Goal: Find contact information: Find contact information

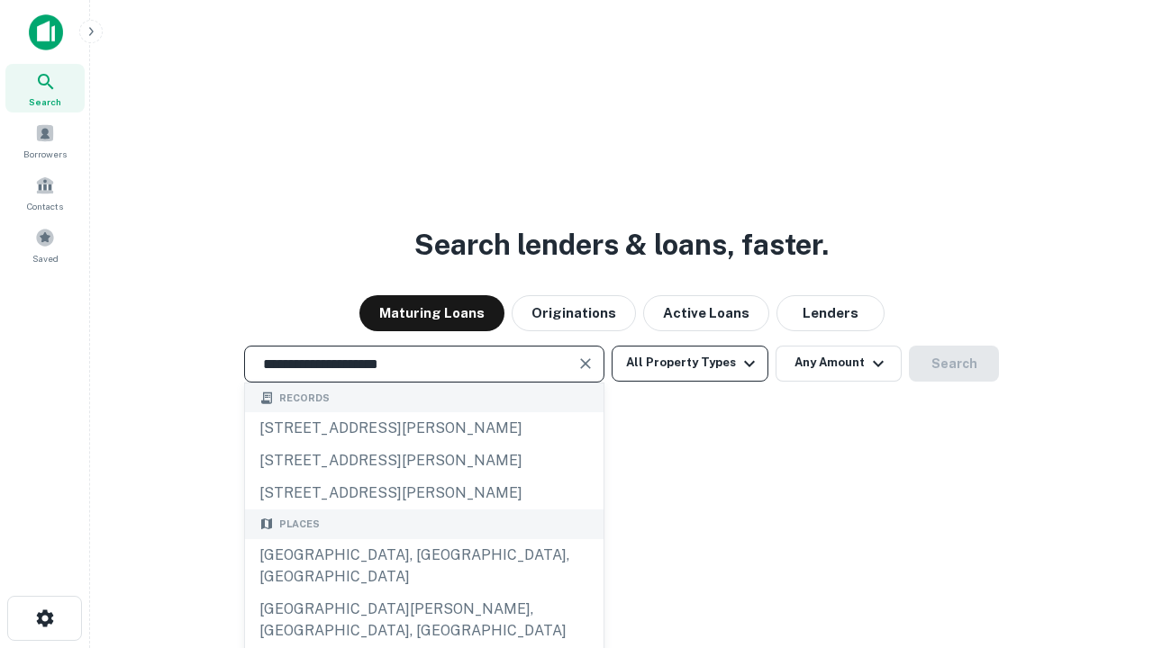
type input "**********"
click at [690, 363] on button "All Property Types" at bounding box center [690, 364] width 157 height 36
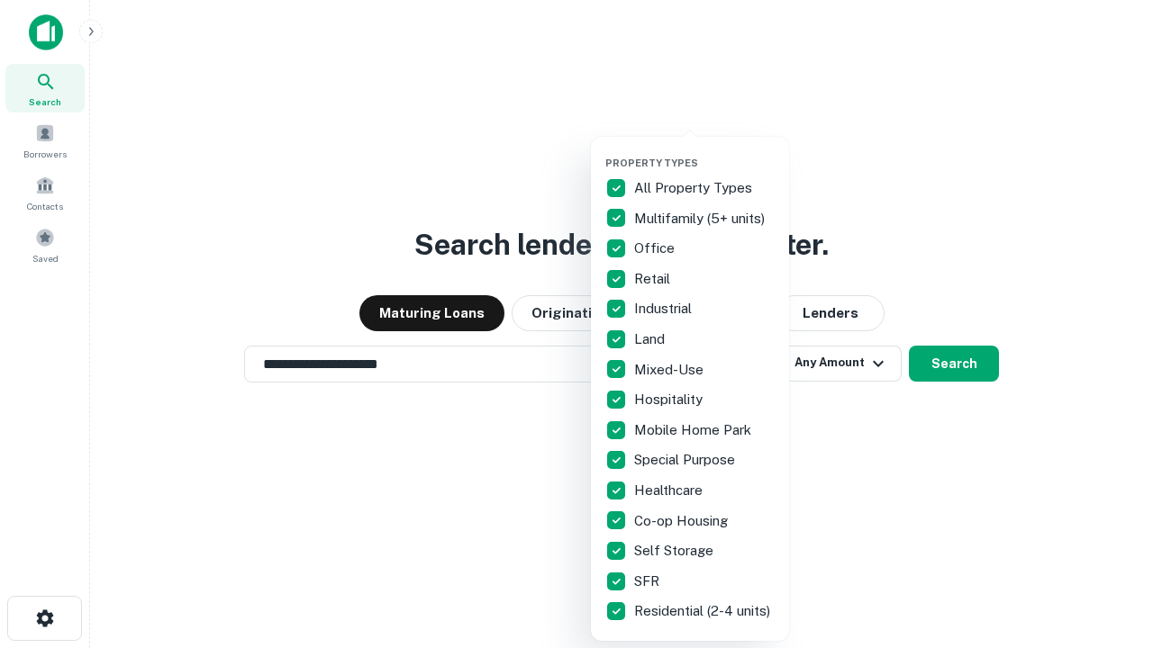
click at [704, 151] on button "button" at bounding box center [704, 151] width 198 height 1
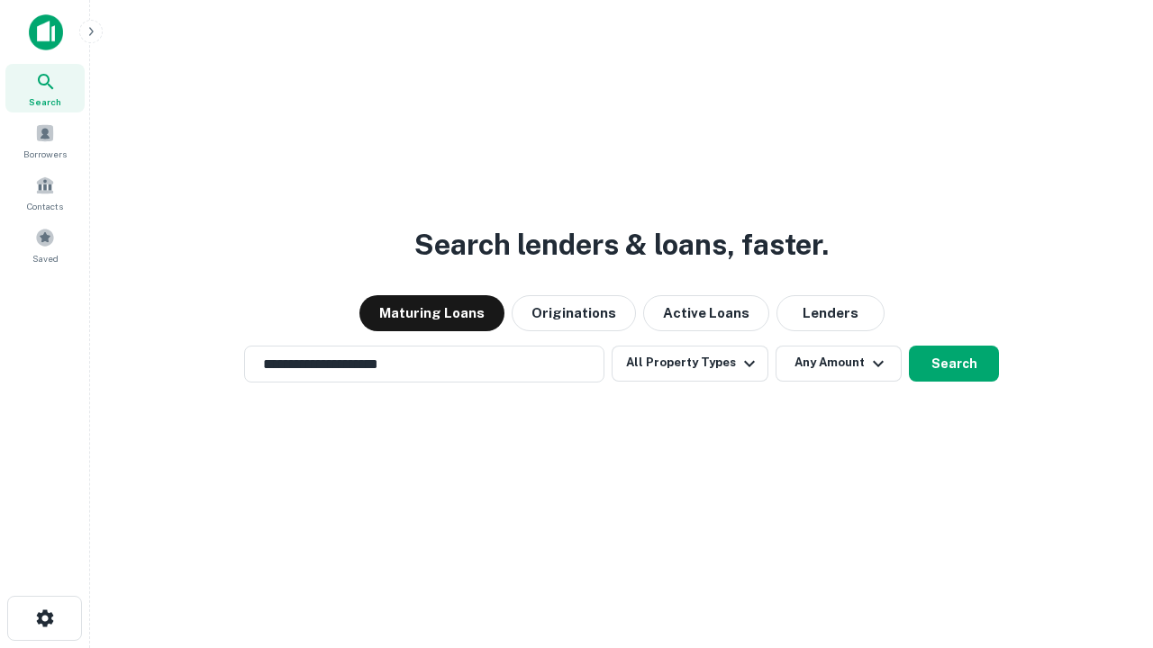
scroll to position [28, 0]
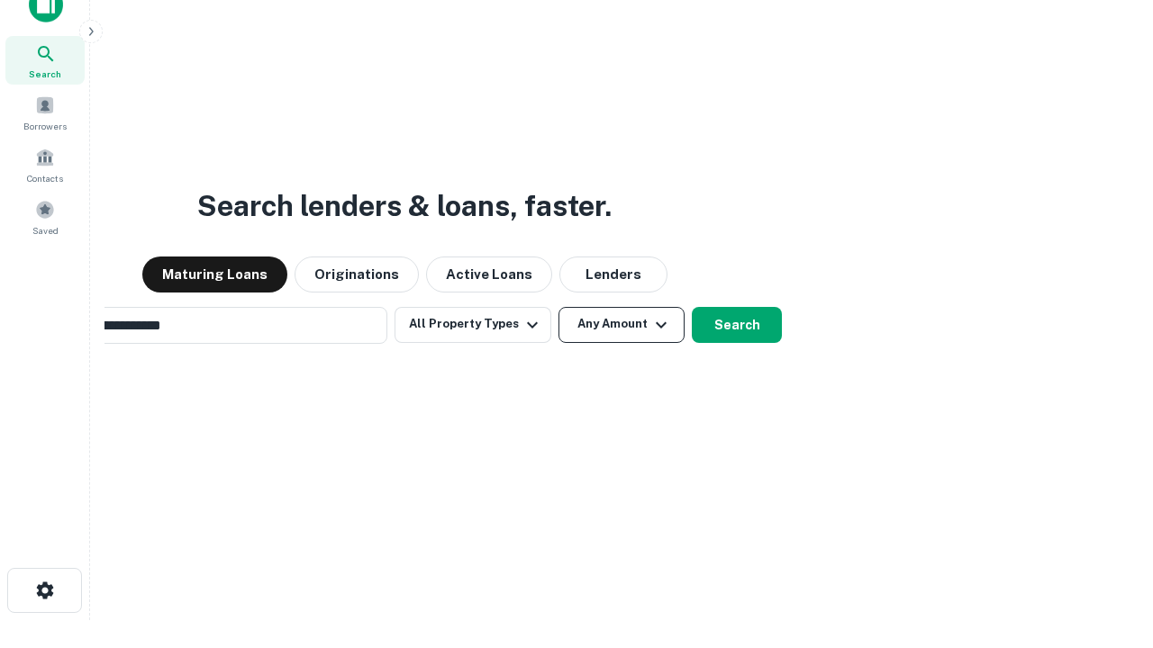
click at [558, 307] on button "Any Amount" at bounding box center [621, 325] width 126 height 36
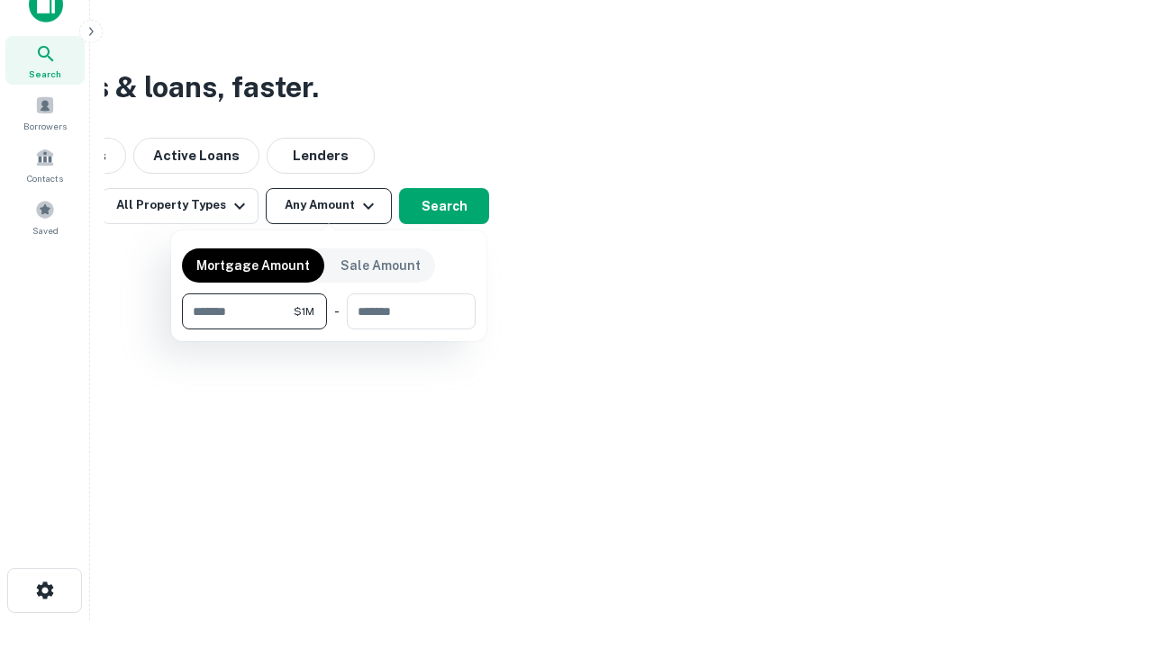
scroll to position [29, 0]
type input "*******"
click at [329, 330] on button "button" at bounding box center [329, 330] width 294 height 1
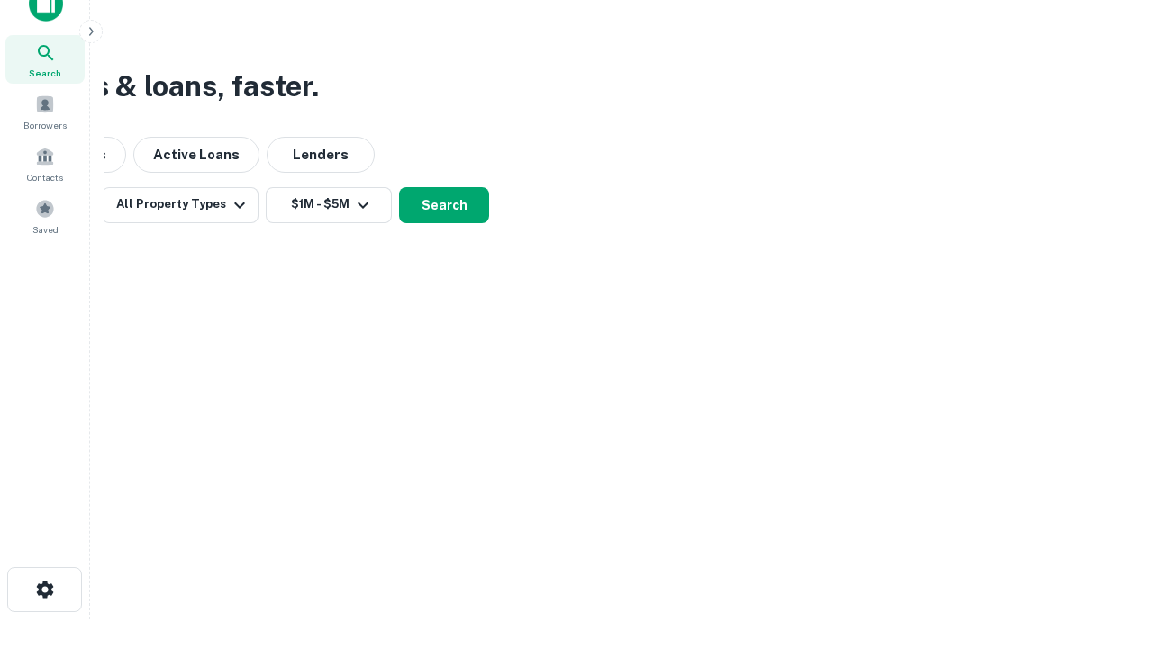
scroll to position [28, 0]
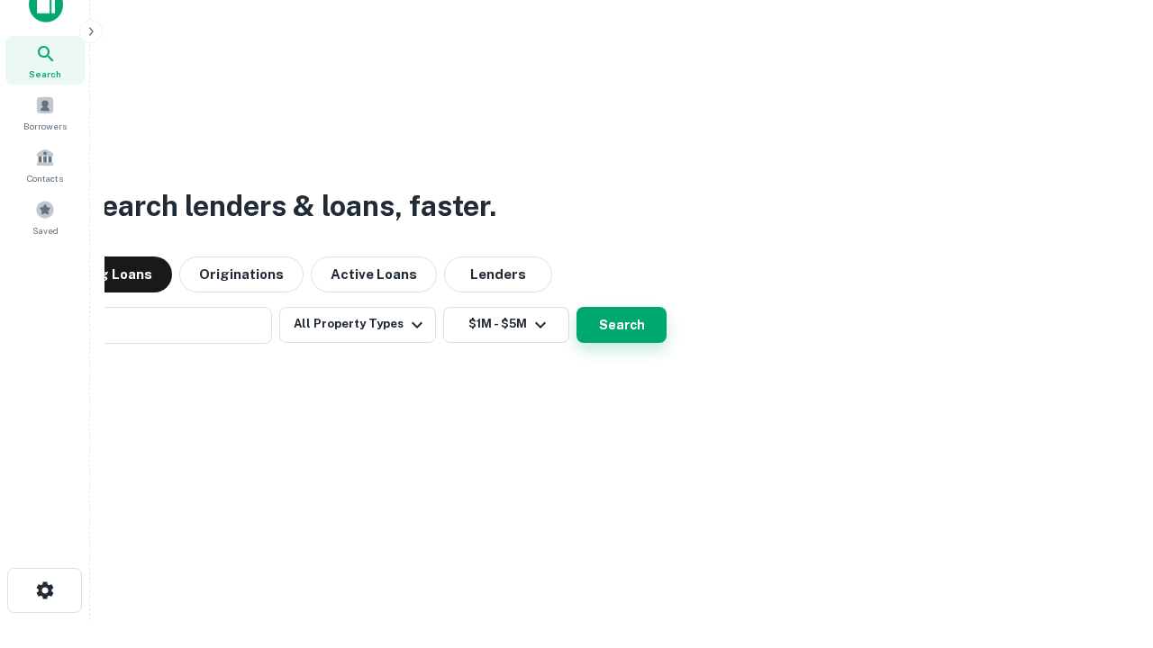
click at [576, 307] on button "Search" at bounding box center [621, 325] width 90 height 36
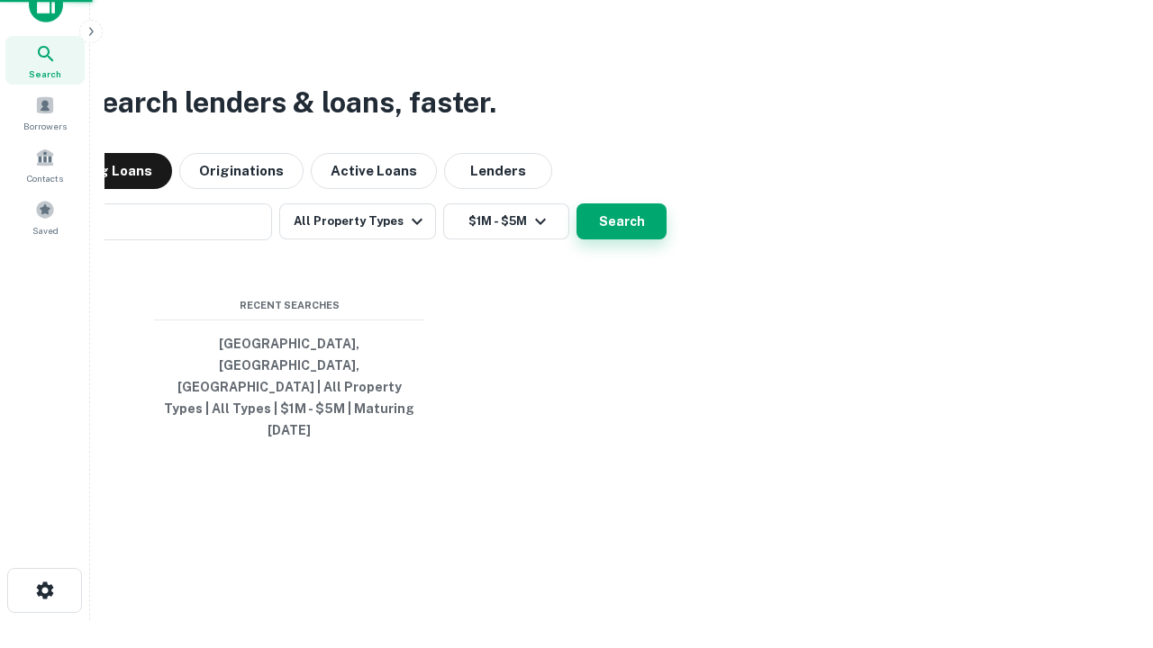
scroll to position [29, 0]
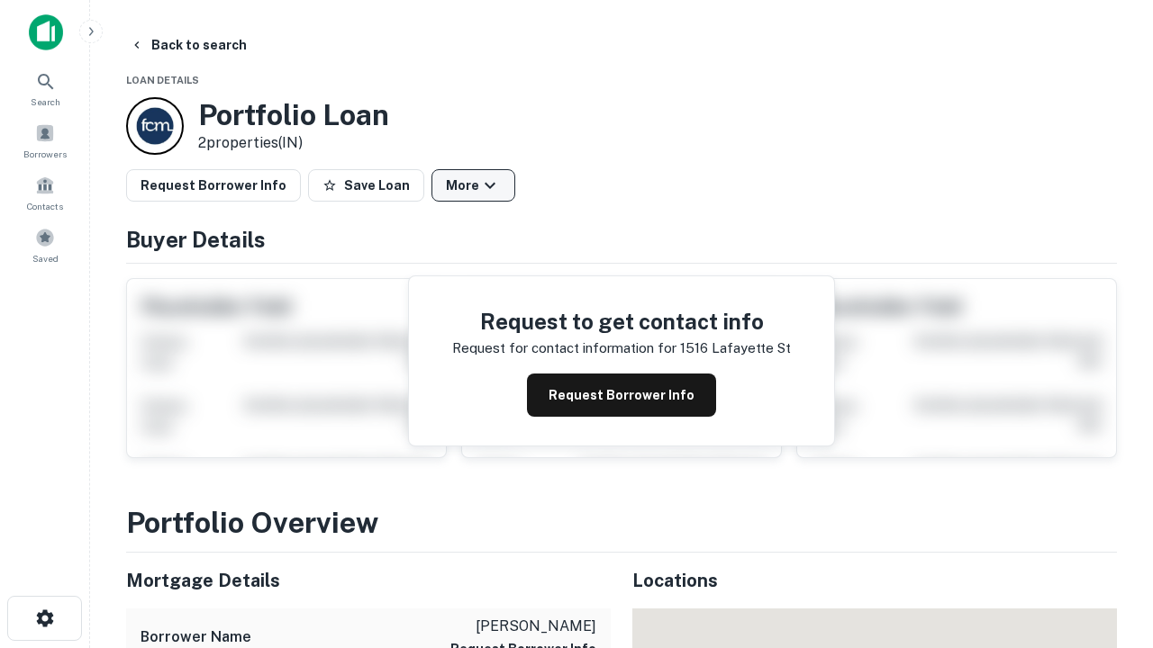
click at [473, 186] on button "More" at bounding box center [473, 185] width 84 height 32
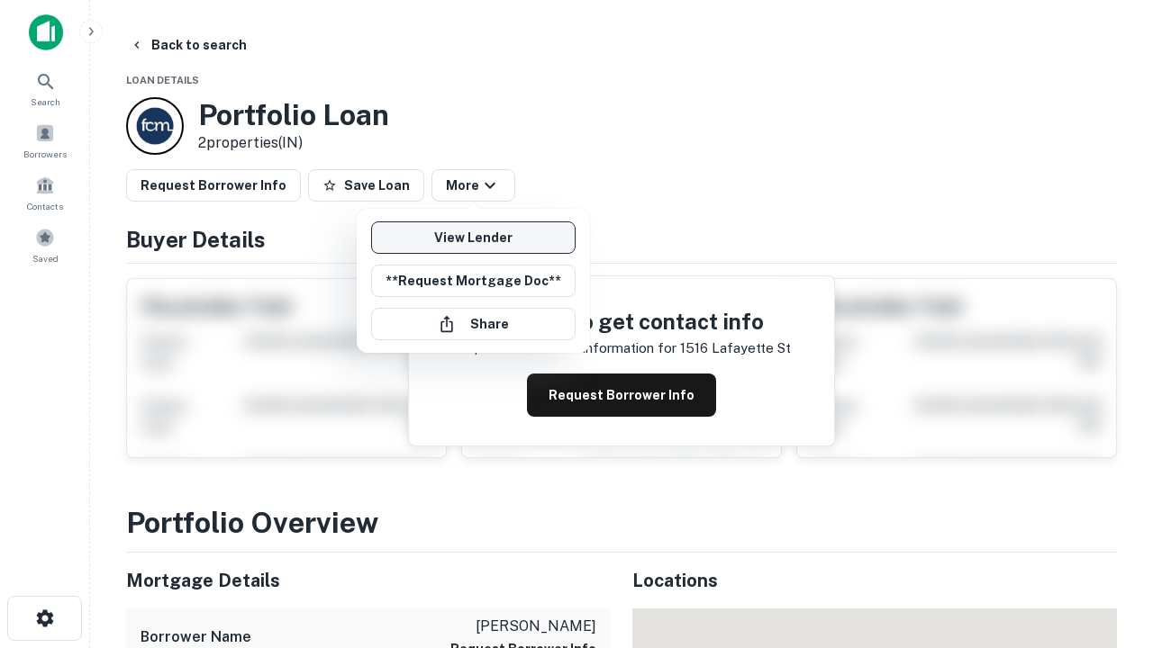
click at [473, 238] on link "View Lender" at bounding box center [473, 238] width 204 height 32
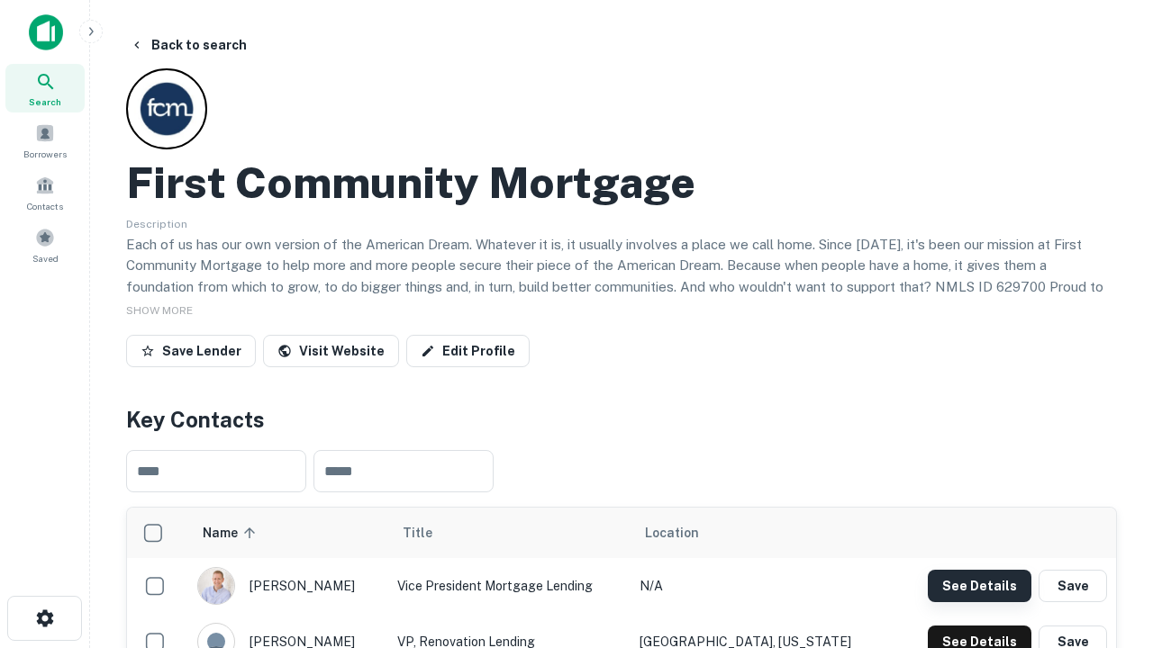
click at [979, 585] on button "See Details" at bounding box center [980, 586] width 104 height 32
click at [44, 619] on icon "button" at bounding box center [45, 619] width 22 height 22
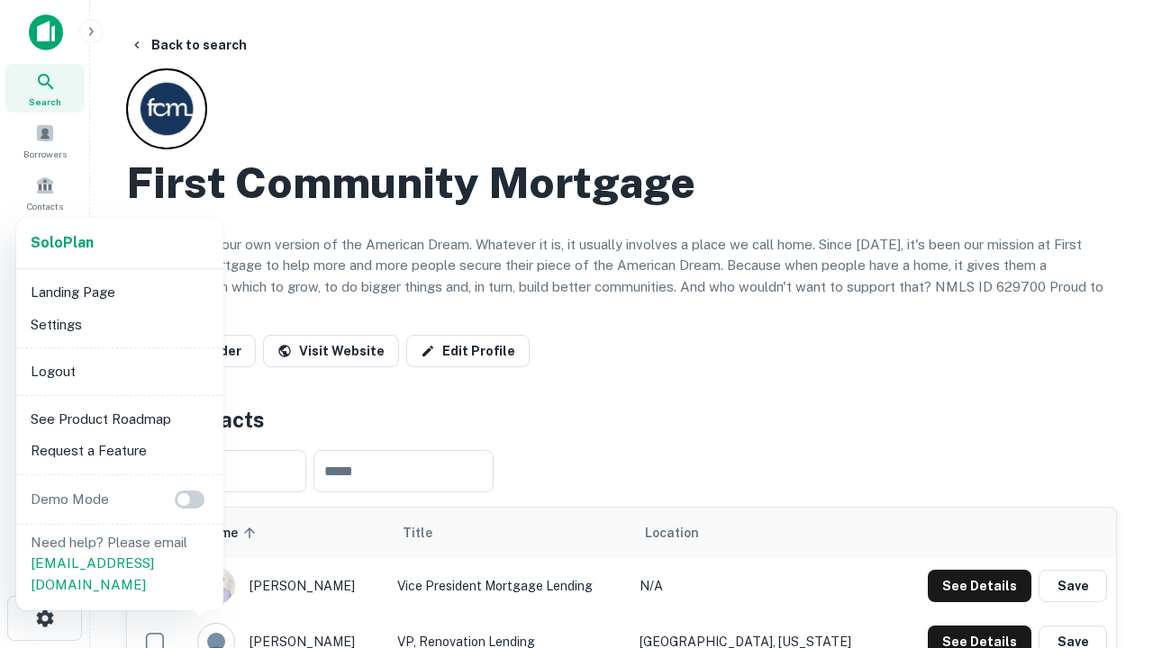
click at [119, 371] on li "Logout" at bounding box center [119, 372] width 193 height 32
